Goal: Task Accomplishment & Management: Use online tool/utility

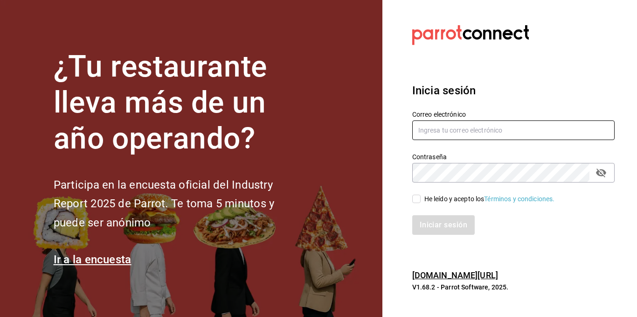
click at [475, 134] on input "text" at bounding box center [513, 130] width 202 height 20
type input "[EMAIL_ADDRESS][DOMAIN_NAME]"
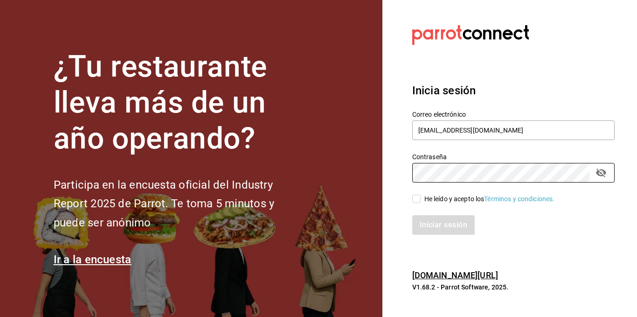
click at [417, 203] on input "He leído y acepto los Términos y condiciones." at bounding box center [416, 199] width 8 height 8
checkbox input "true"
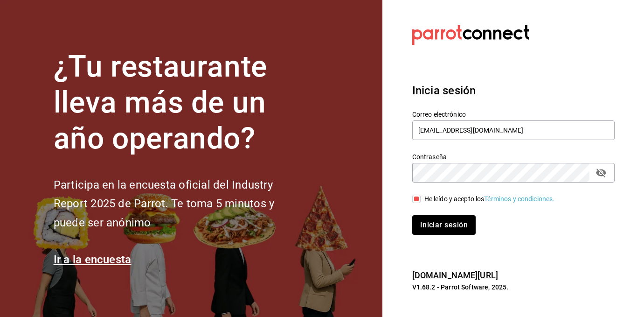
click at [427, 227] on button "Iniciar sesión" at bounding box center [443, 225] width 63 height 20
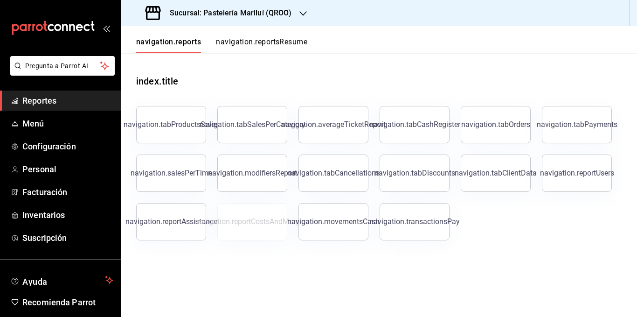
click at [347, 48] on header "navigation.reports navigation.reportsResume" at bounding box center [379, 39] width 516 height 27
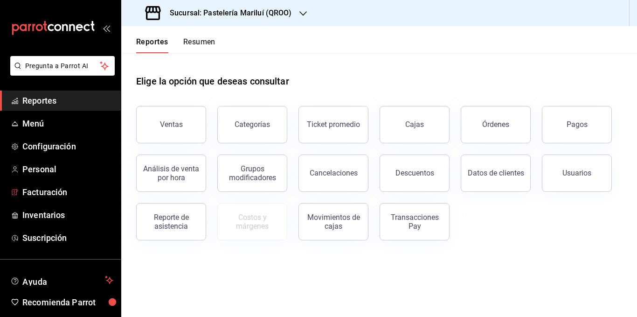
click at [50, 185] on link "Facturación" at bounding box center [60, 192] width 121 height 20
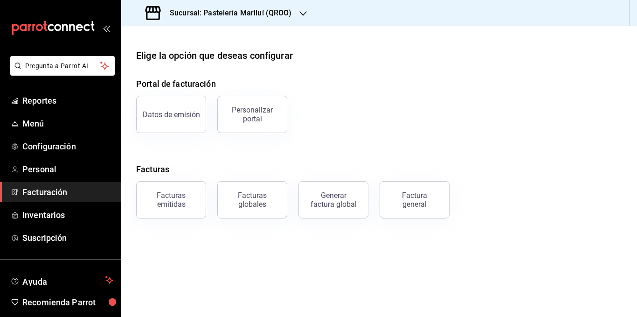
click at [308, 208] on button "Generar factura global" at bounding box center [334, 199] width 70 height 37
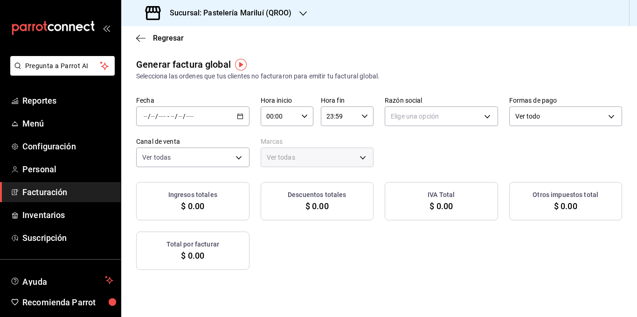
type input "PARROT,UBER_EATS,RAPPI,DIDI_FOOD,ONLINE"
click at [250, 113] on div "/ / - / /" at bounding box center [192, 116] width 113 height 20
click at [212, 141] on span "Rango de fechas" at bounding box center [180, 145] width 72 height 10
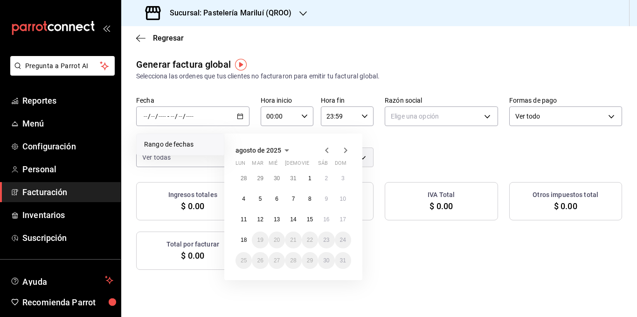
click at [328, 155] on icon "button" at bounding box center [326, 150] width 11 height 11
click at [276, 223] on button "16" at bounding box center [277, 219] width 16 height 17
click at [296, 264] on button "31" at bounding box center [293, 260] width 16 height 17
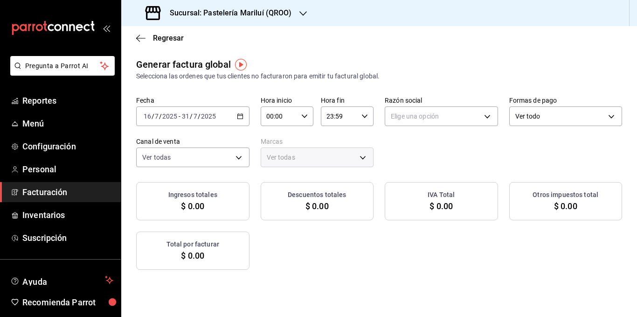
click at [269, 157] on body "Pregunta a Parrot AI Reportes Menú Configuración Personal Facturación Inventari…" at bounding box center [318, 158] width 637 height 317
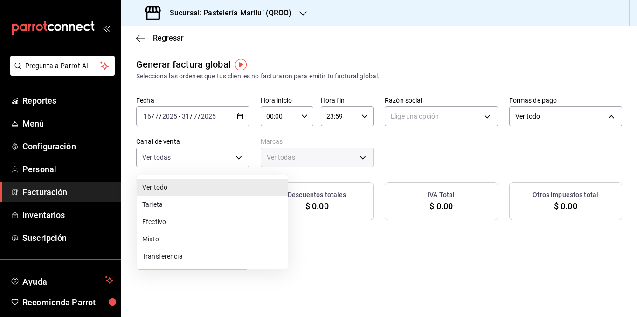
click at [266, 206] on li "Tarjeta" at bounding box center [212, 204] width 151 height 17
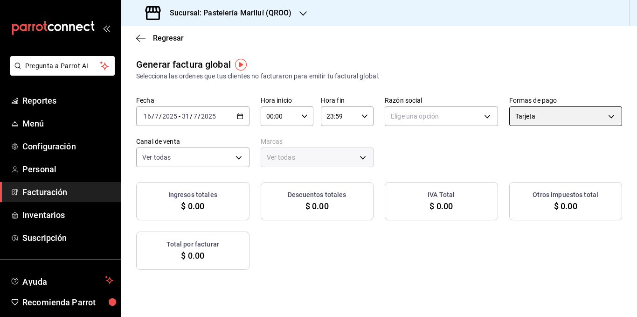
type input "CARD"
click at [553, 120] on body "Pregunta a Parrot AI Reportes Menú Configuración Personal Facturación Inventari…" at bounding box center [318, 158] width 637 height 317
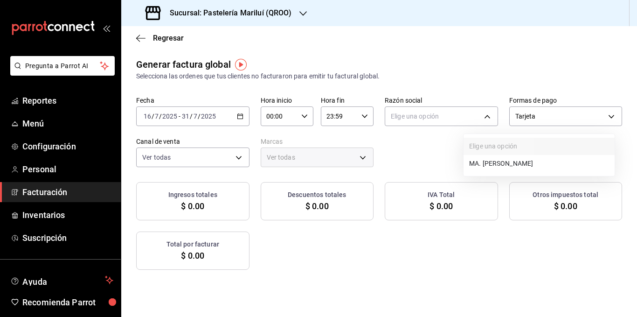
click at [525, 157] on li "MA. ENRIQUETA GUADARRAMA GONZALEZ" at bounding box center [539, 163] width 151 height 17
type input "bbe4434a-78bb-46bf-8066-af24c608faac"
type input "d1899554-f730-4f51-8c80-c6342bb5bc4c"
